Goal: Information Seeking & Learning: Learn about a topic

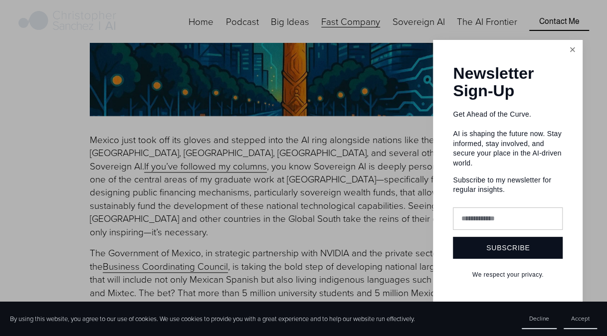
scroll to position [585, 0]
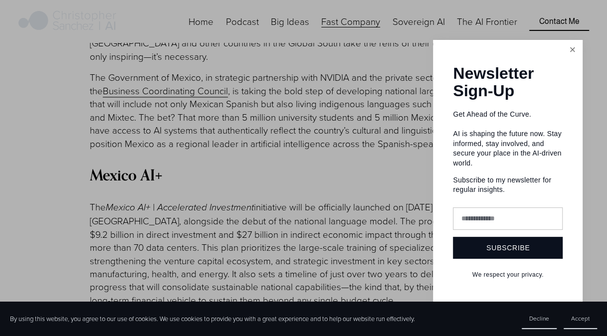
click at [570, 46] on link "Close" at bounding box center [572, 49] width 17 height 17
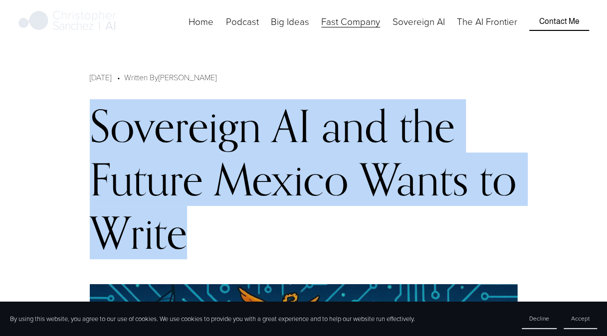
drag, startPoint x: 96, startPoint y: 125, endPoint x: 235, endPoint y: 243, distance: 182.9
click at [235, 243] on h1 "Sovereign AI and the Future Mexico Wants to Write" at bounding box center [304, 179] width 428 height 160
copy h1 "Sovereign AI and the Future Mexico Wants to Write"
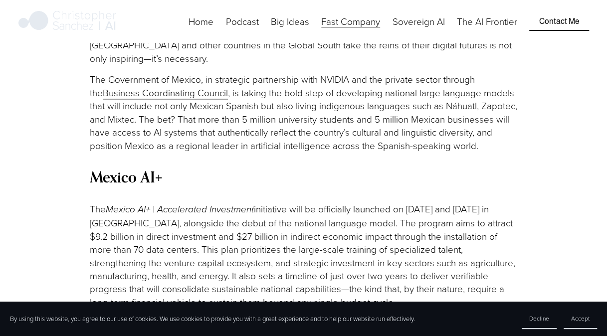
scroll to position [599, 0]
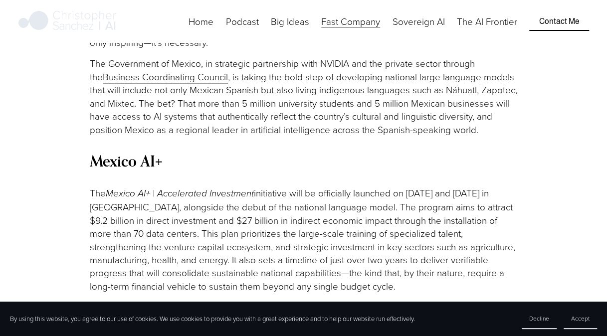
click at [140, 188] on em "Mexico AI+ | Accelerated Investment" at bounding box center [180, 193] width 148 height 11
click at [293, 187] on p "The Mexico AI+ | Accelerated Investment initiative will be officially launched …" at bounding box center [304, 240] width 428 height 107
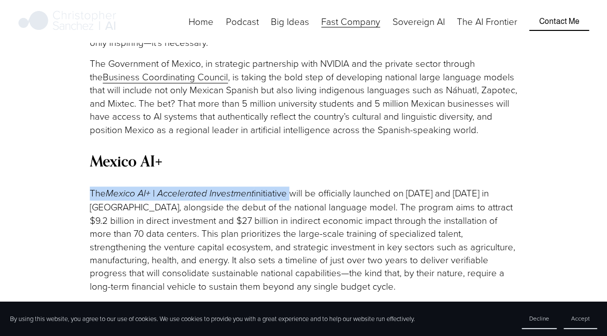
drag, startPoint x: 91, startPoint y: 181, endPoint x: 293, endPoint y: 185, distance: 202.6
click at [293, 187] on p "The Mexico AI+ | Accelerated Investment initiative will be officially launched …" at bounding box center [304, 240] width 428 height 107
copy p "The Mexico AI+ | Accelerated Investment initiative"
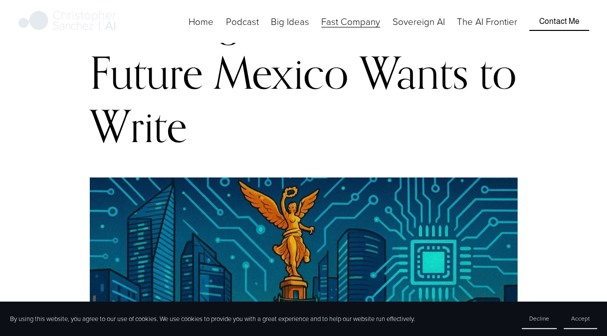
scroll to position [0, 0]
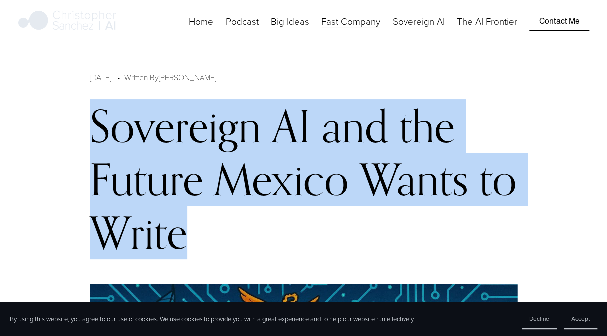
drag, startPoint x: 93, startPoint y: 129, endPoint x: 254, endPoint y: 232, distance: 191.5
click at [254, 232] on h1 "Sovereign AI and the Future Mexico Wants to Write" at bounding box center [304, 179] width 428 height 160
copy h1 "Sovereign AI and the Future Mexico Wants to Write"
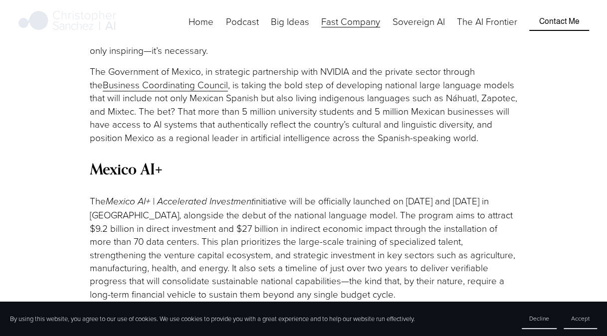
scroll to position [649, 0]
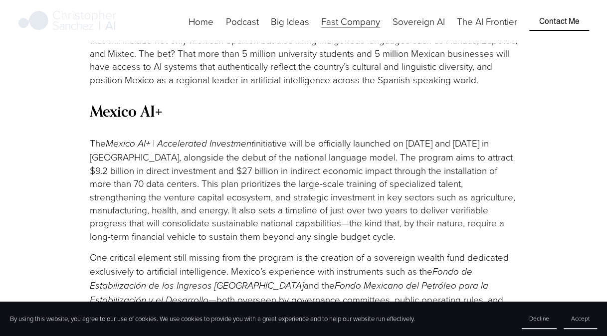
drag, startPoint x: 98, startPoint y: 141, endPoint x: 91, endPoint y: 131, distance: 12.2
click at [98, 141] on p "The Mexico AI+ | Accelerated Investment initiative will be officially launched …" at bounding box center [304, 190] width 428 height 107
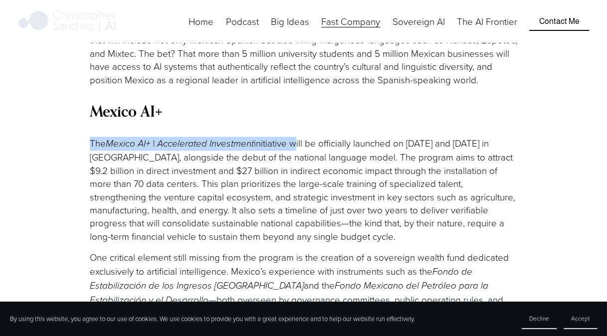
drag, startPoint x: 91, startPoint y: 130, endPoint x: 297, endPoint y: 126, distance: 206.6
click at [297, 137] on p "The Mexico AI+ | Accelerated Investment initiative will be officially launched …" at bounding box center [304, 190] width 428 height 107
copy p "The Mexico AI+ | Accelerated Investment initiative"
